Goal: Complete application form

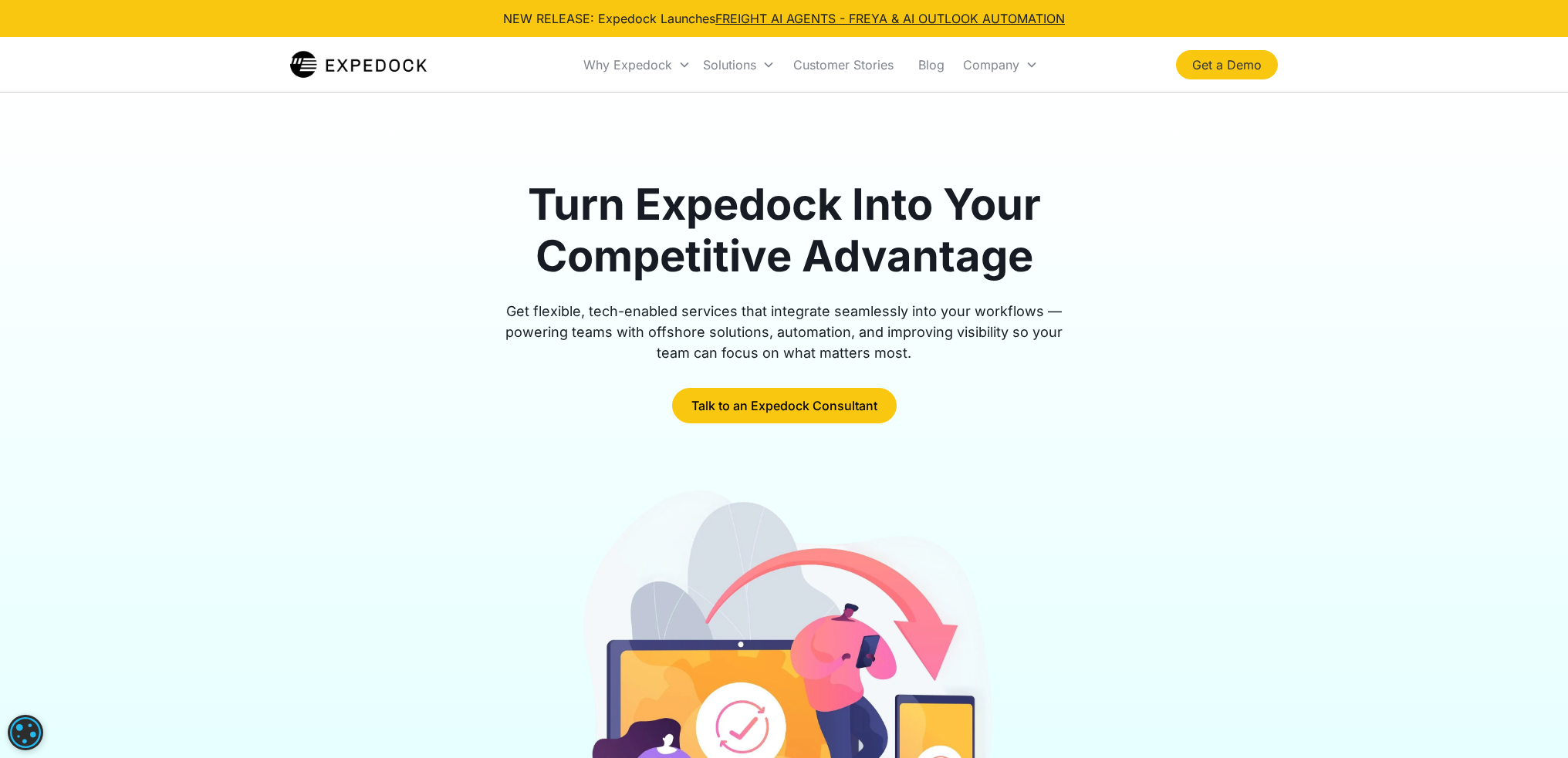
click at [1197, 55] on link "Get a Demo" at bounding box center [1226, 64] width 102 height 29
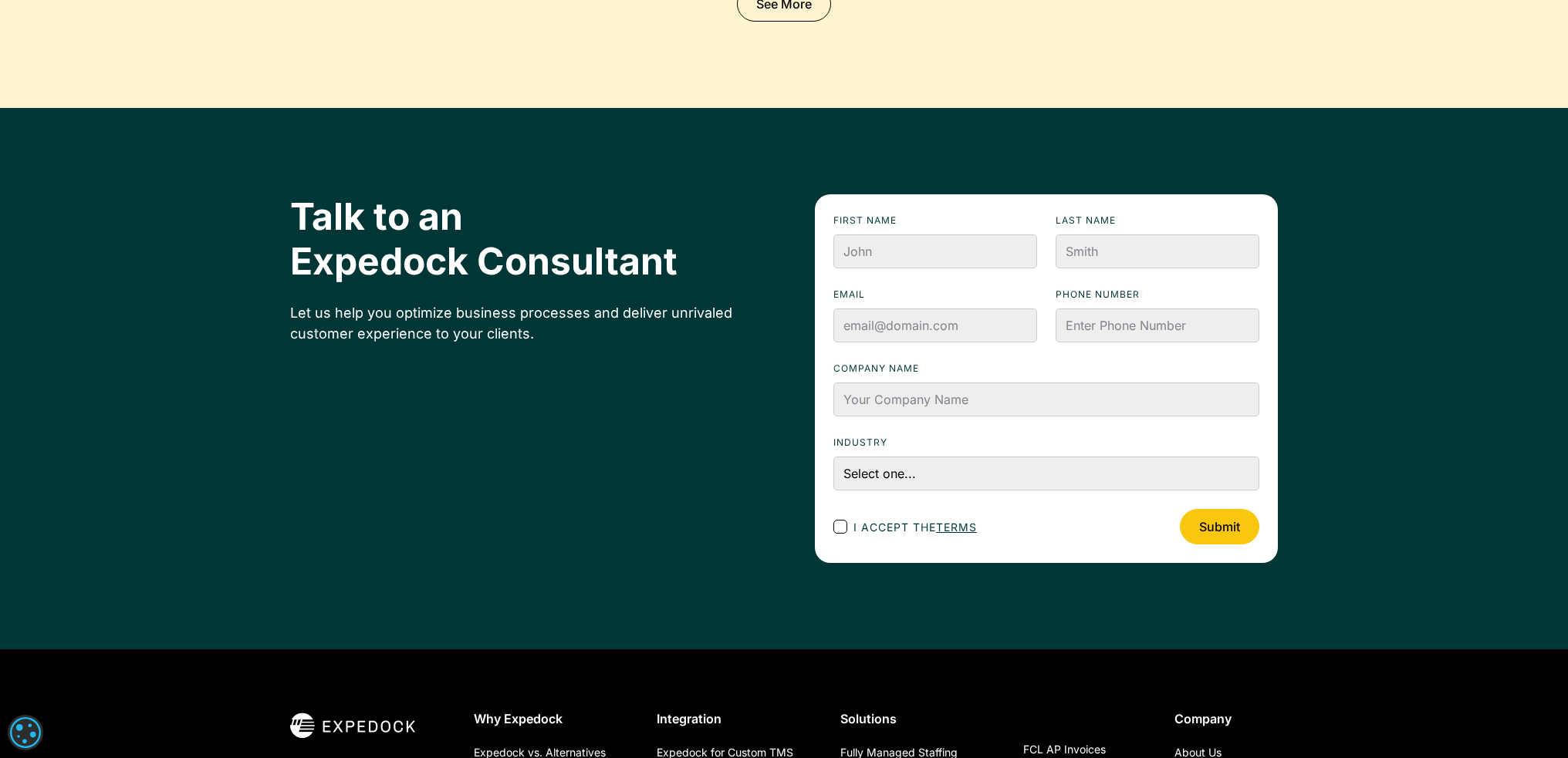
scroll to position [5146, 0]
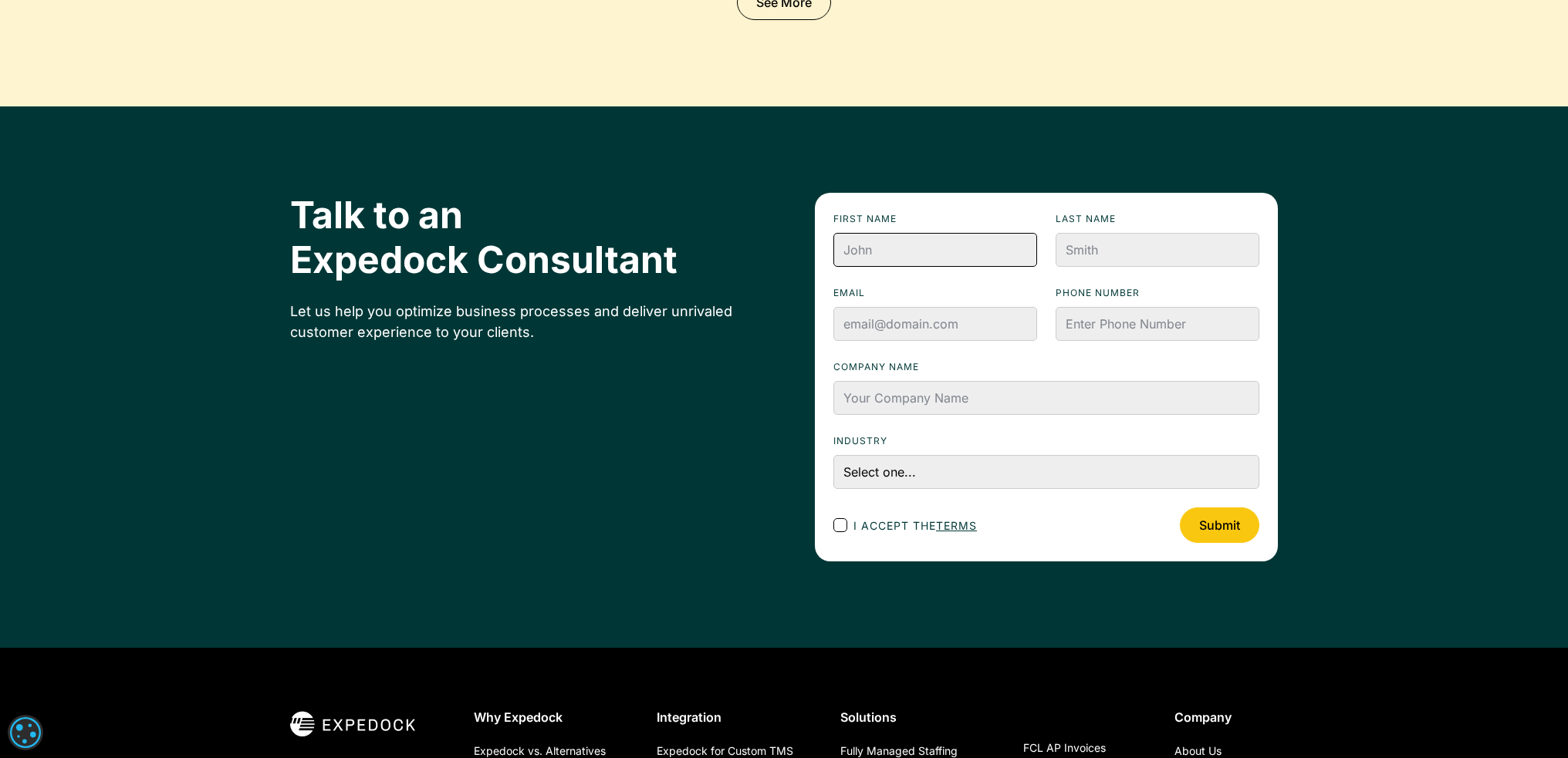
click at [954, 251] on input "First name" at bounding box center [934, 250] width 204 height 34
type input "[PERSON_NAME]"
type input "Park"
type input "[EMAIL_ADDRESS][DOMAIN_NAME]"
click at [1115, 321] on input "Phone numbeR" at bounding box center [1157, 324] width 204 height 34
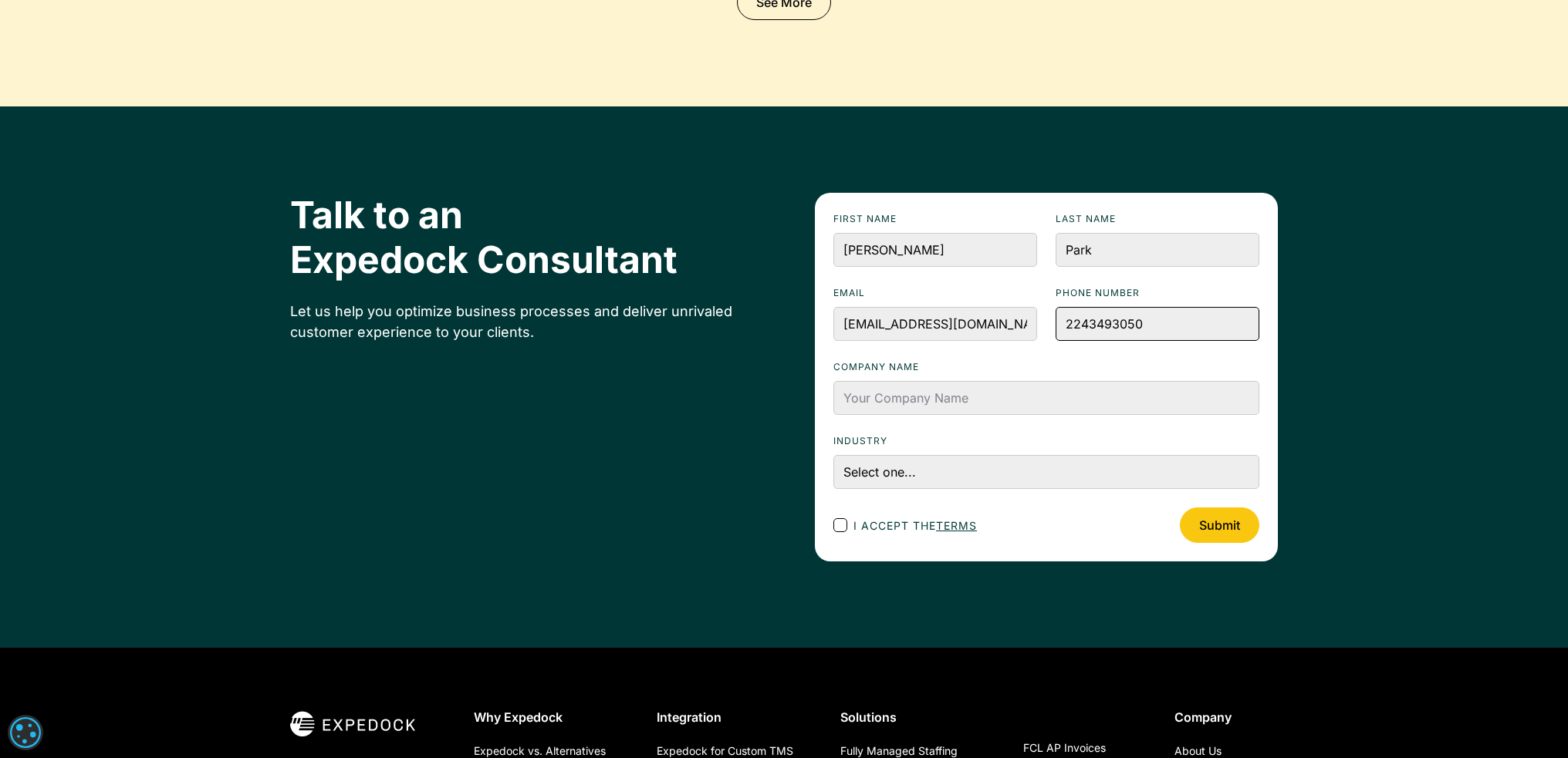
type input "2243493050"
type input "IMPEX GLS"
click at [1000, 475] on select "Select one... Accounting and Finance Home Contracting and Improvement Logistics…" at bounding box center [1045, 472] width 426 height 34
select select "Logistics"
click at [833, 455] on select "Select one... Accounting and Finance Home Contracting and Improvement Logistics…" at bounding box center [1045, 472] width 426 height 34
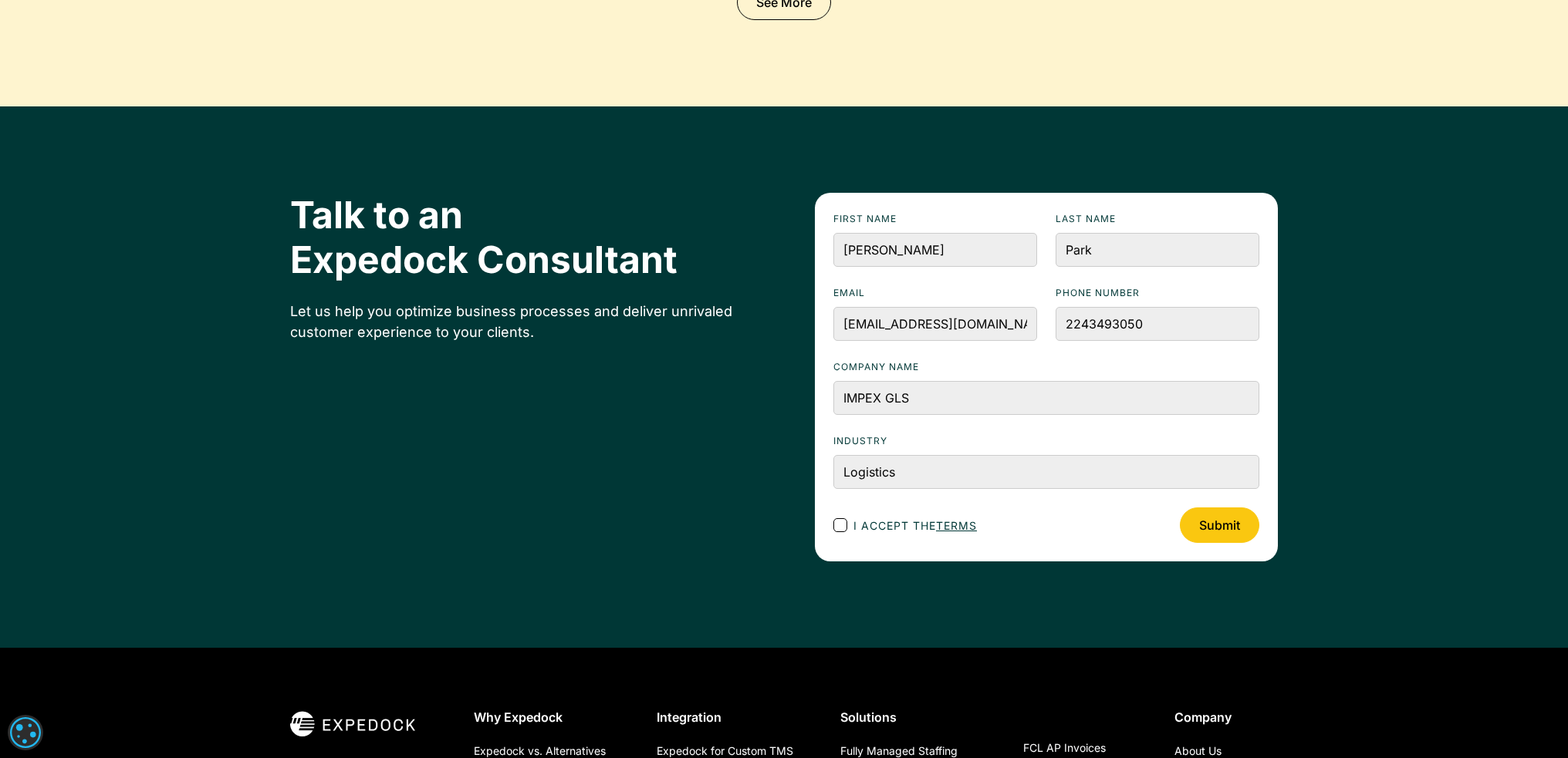
click at [836, 523] on div "Footer Contact Form" at bounding box center [839, 524] width 14 height 14
click at [849, 523] on input "I accept the terms" at bounding box center [853, 525] width 10 height 10
checkbox input "true"
click at [1209, 527] on input "Submit" at bounding box center [1219, 525] width 79 height 35
type input "Please wait..."
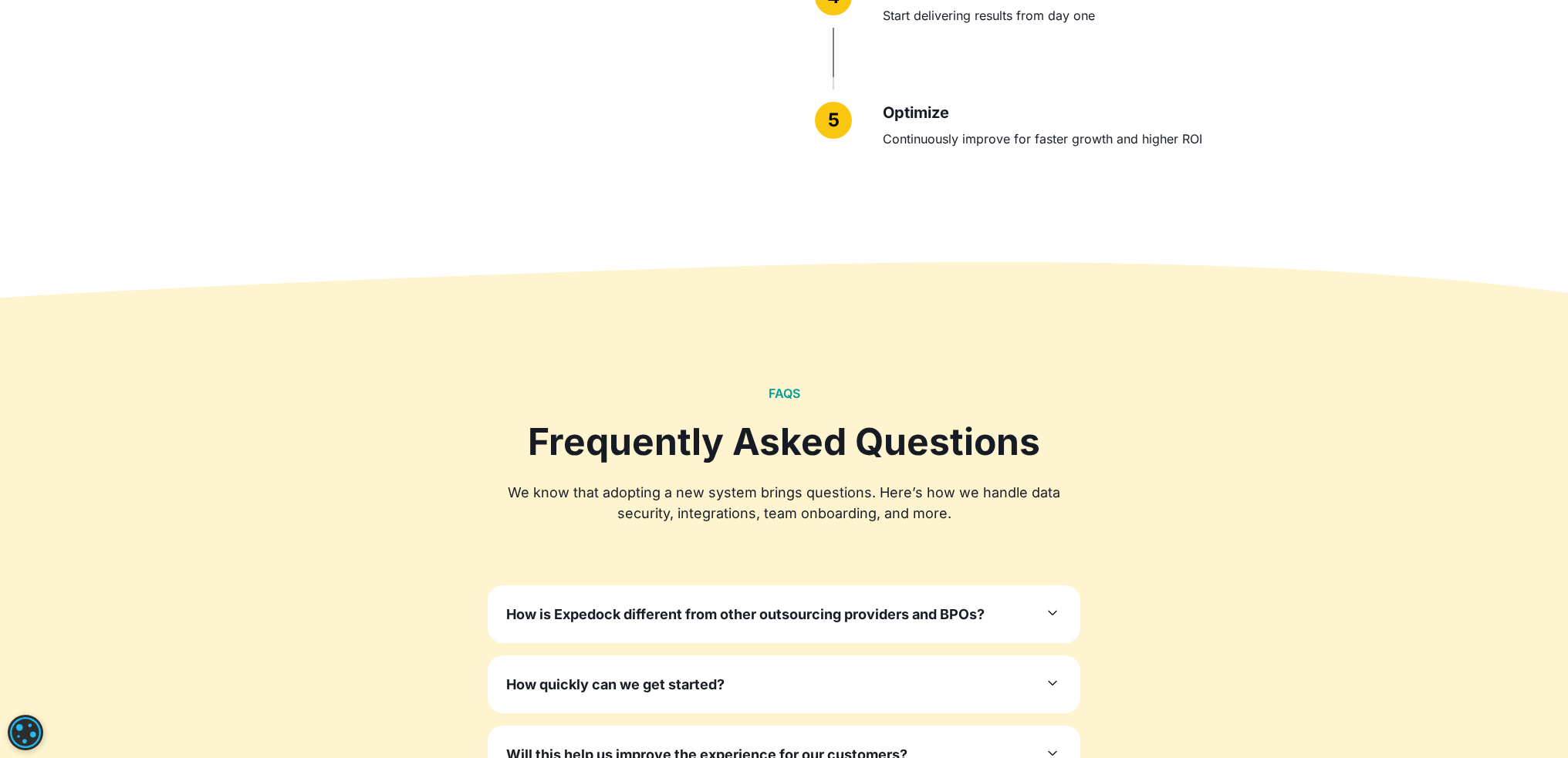
scroll to position [4452, 0]
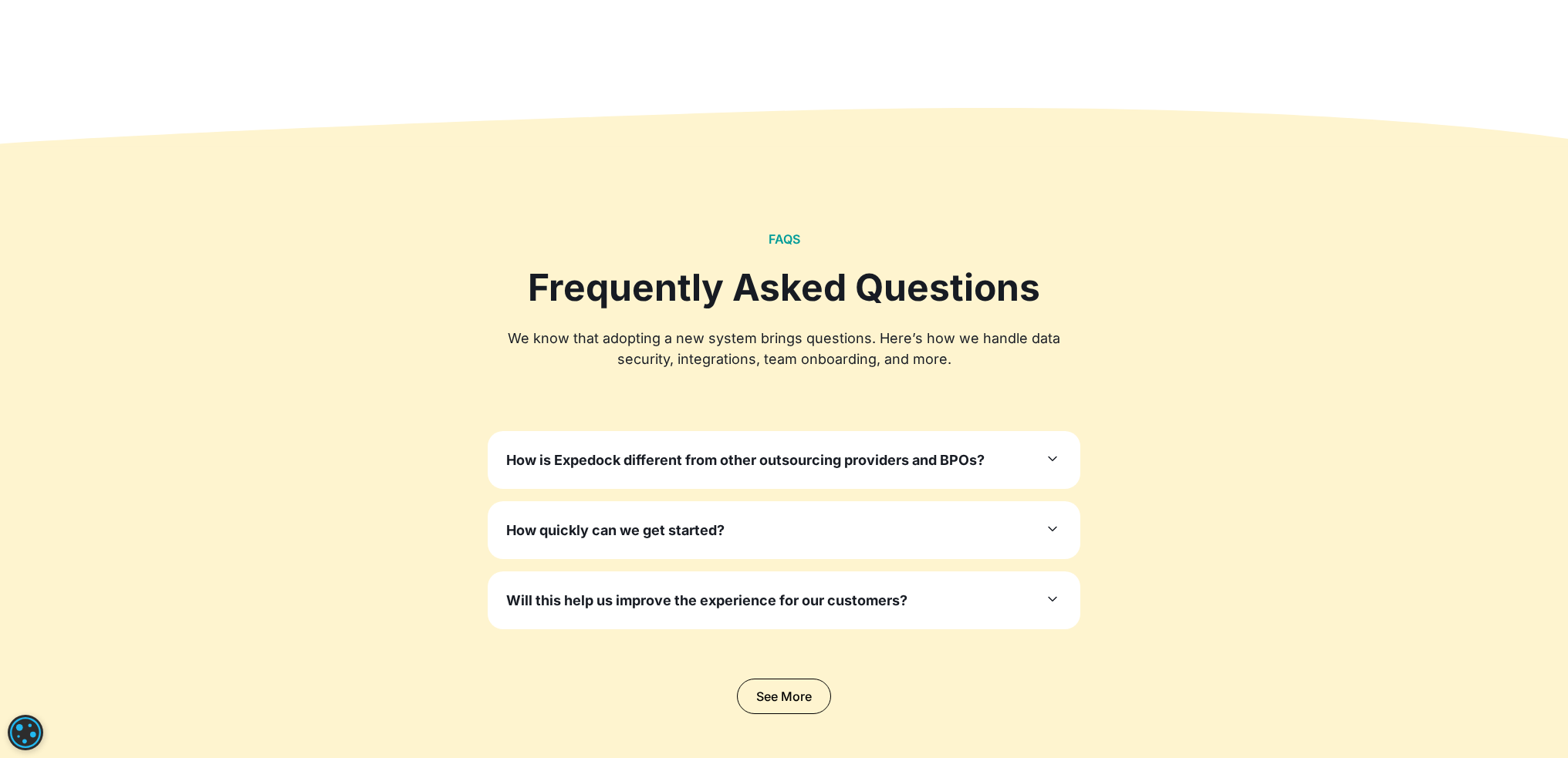
click at [1040, 474] on div "How is Expedock different from other outsourcing providers and BPOs? Unlike gen…" at bounding box center [784, 460] width 593 height 58
click at [1052, 464] on icon at bounding box center [1053, 459] width 19 height 19
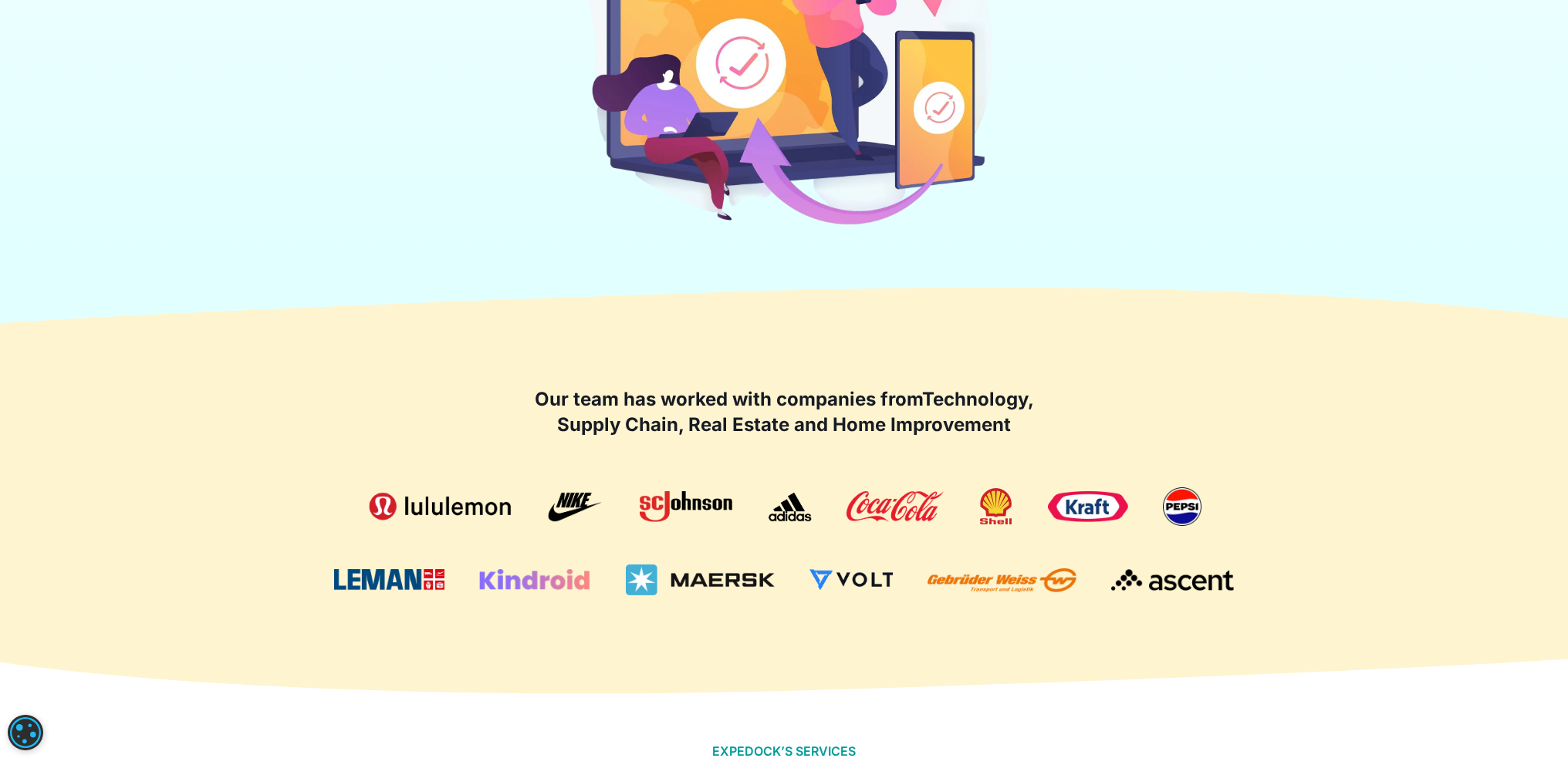
scroll to position [848, 0]
